Goal: Check status

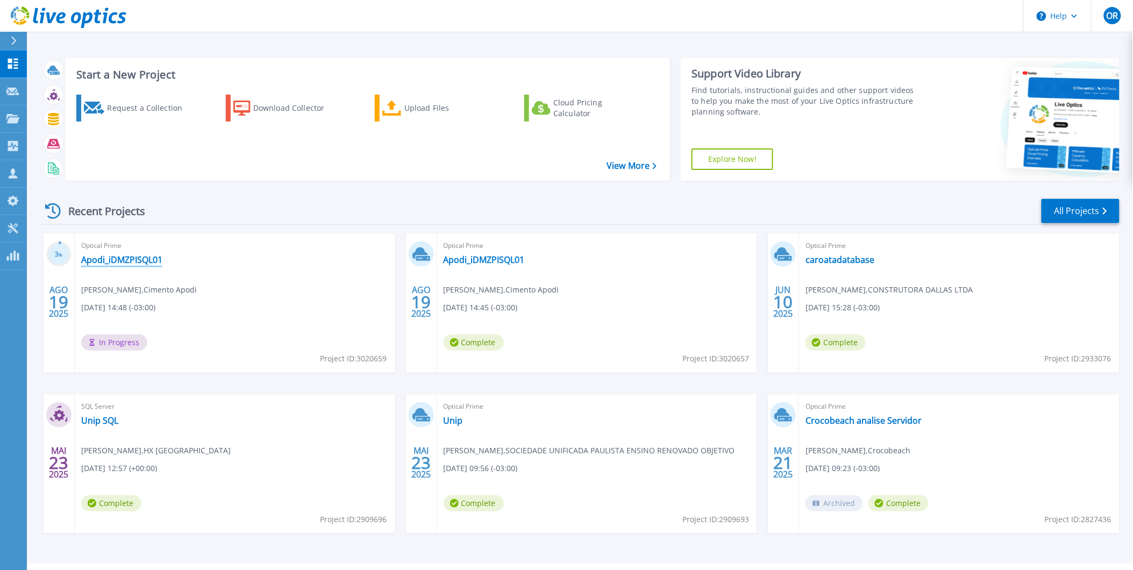
click at [116, 259] on link "Apodi_iDMZPISQL01" at bounding box center [121, 259] width 81 height 11
